Goal: Information Seeking & Learning: Understand process/instructions

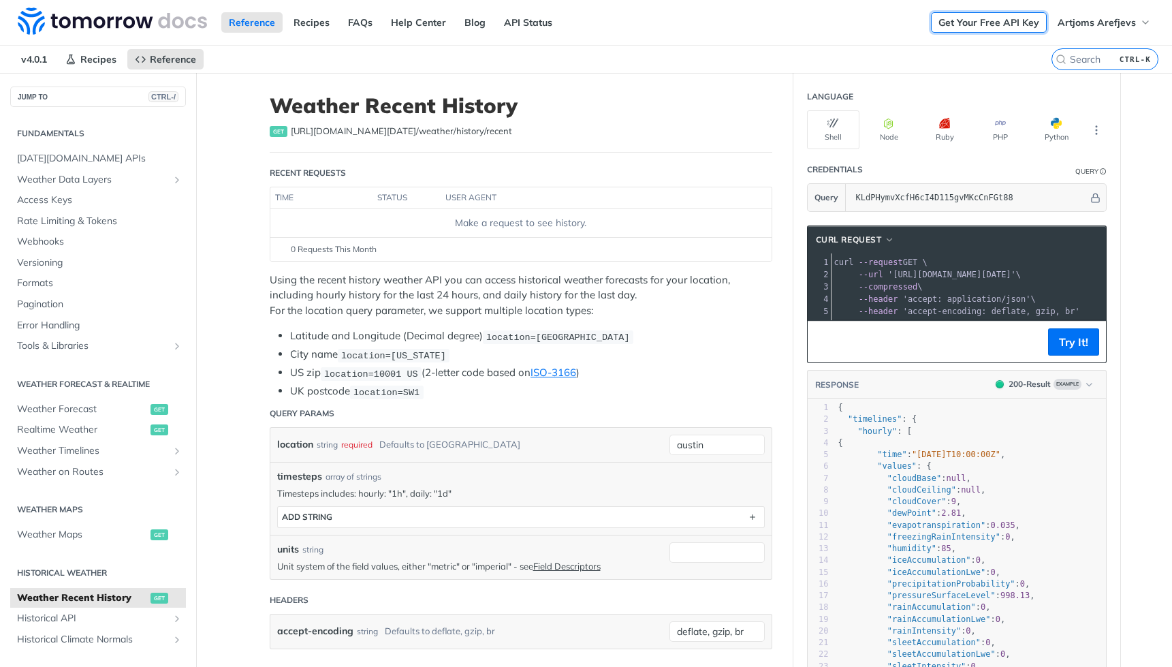
click at [1003, 22] on link "Get Your Free API Key" at bounding box center [989, 22] width 116 height 20
click at [405, 133] on span "https://api.tomorrow.io/v4 /weather/history/recent" at bounding box center [401, 132] width 221 height 14
copy span "https://api.tomorrow.io/v4 /weather/history/recent"
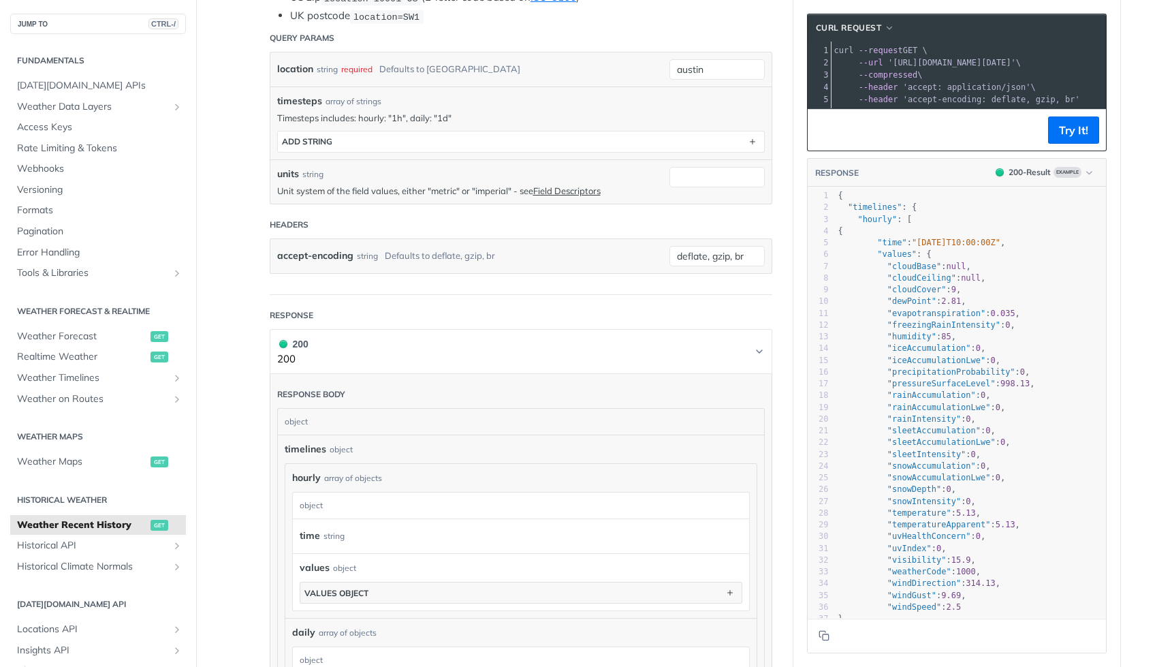
scroll to position [272, 0]
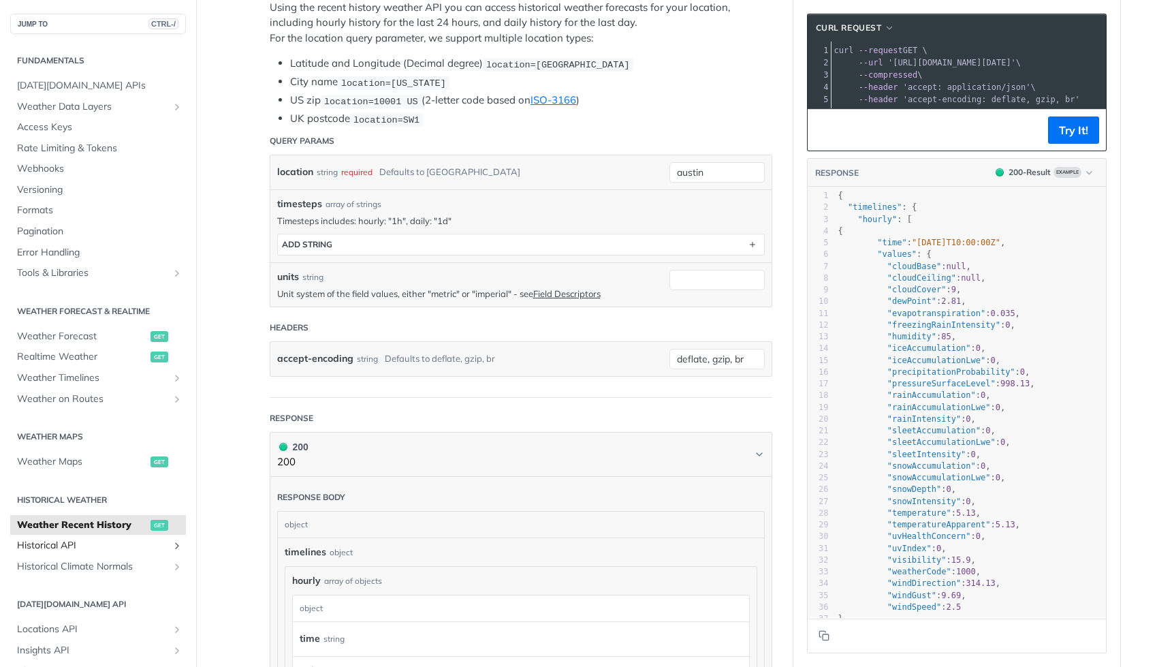
click at [78, 548] on span "Historical API" at bounding box center [92, 546] width 151 height 14
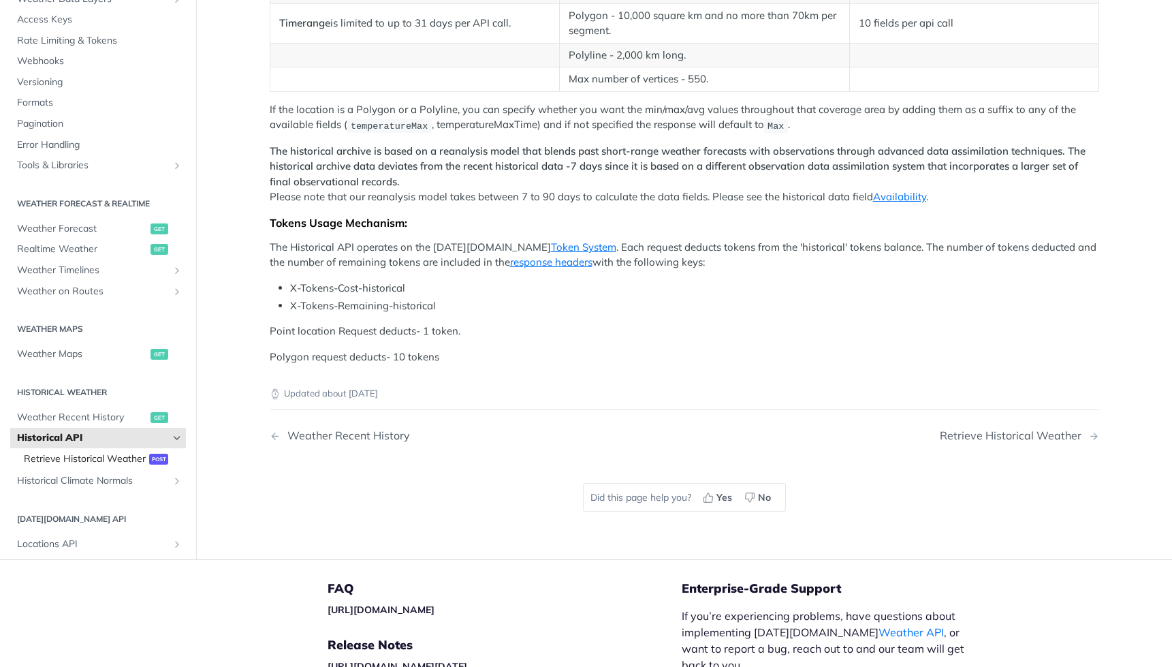
click at [66, 466] on span "Retrieve Historical Weather" at bounding box center [85, 459] width 122 height 14
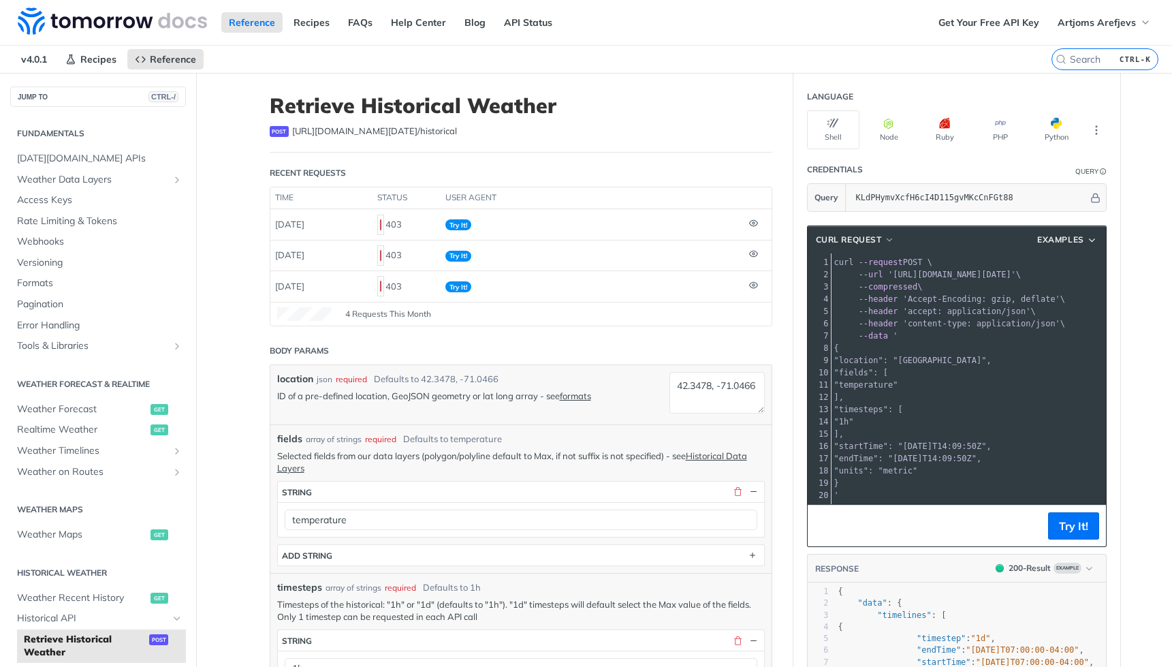
click at [328, 130] on span "https://api.tomorrow.io/v4 /historical" at bounding box center [374, 132] width 165 height 14
copy span "https://api.tomorrow.io/v4 /historical"
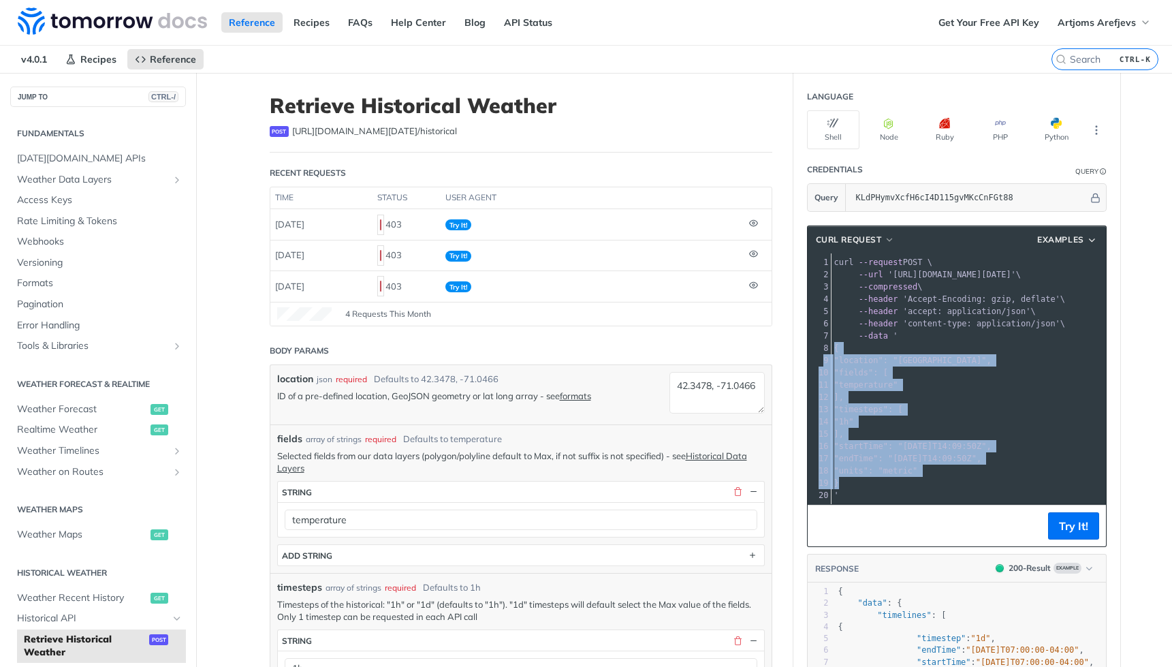
drag, startPoint x: 838, startPoint y: 483, endPoint x: 831, endPoint y: 349, distance: 133.7
click at [832, 349] on div "1 curl --request POST \ 2 --url 'https://api.tomorrow.io/v4/historical?apikey=K…" at bounding box center [1061, 378] width 458 height 245
copy div "{ 9 "location": "42.3478, -71.0466", 10 "fields": [ 11 "temperature" 12 ], 13 "…"
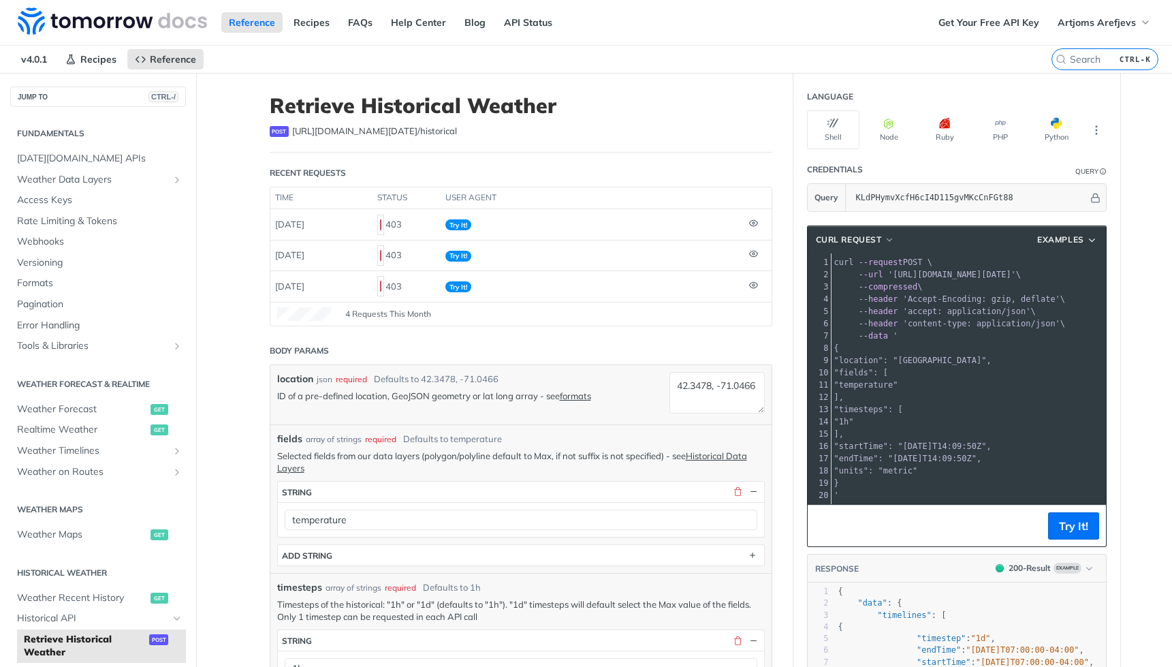
click at [482, 106] on h1 "Retrieve Historical Weather" at bounding box center [521, 105] width 503 height 25
copy h1 "Retrieve Historical Weather"
